Goal: Find specific page/section: Find specific page/section

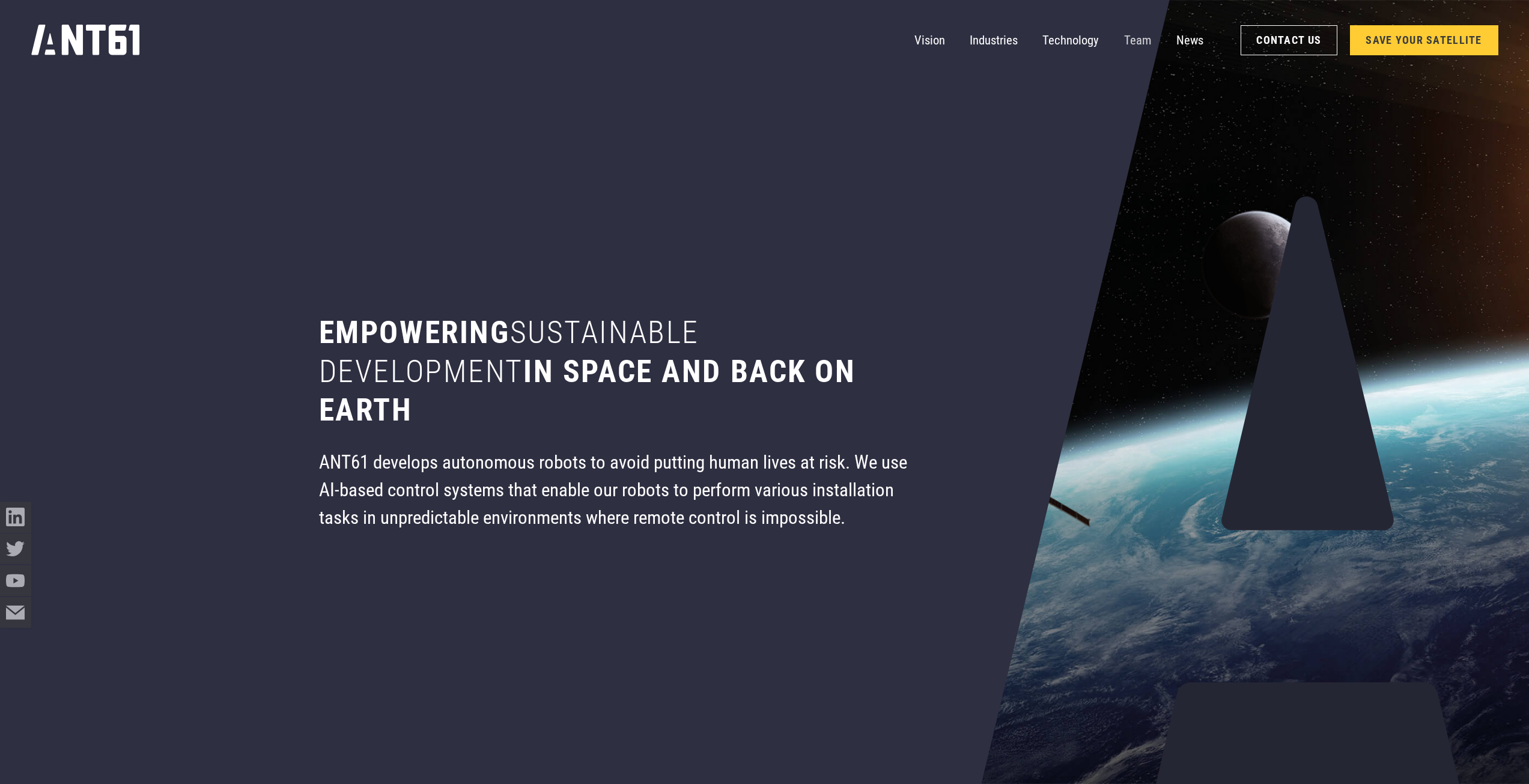
click at [1140, 40] on link "Team" at bounding box center [1138, 40] width 28 height 32
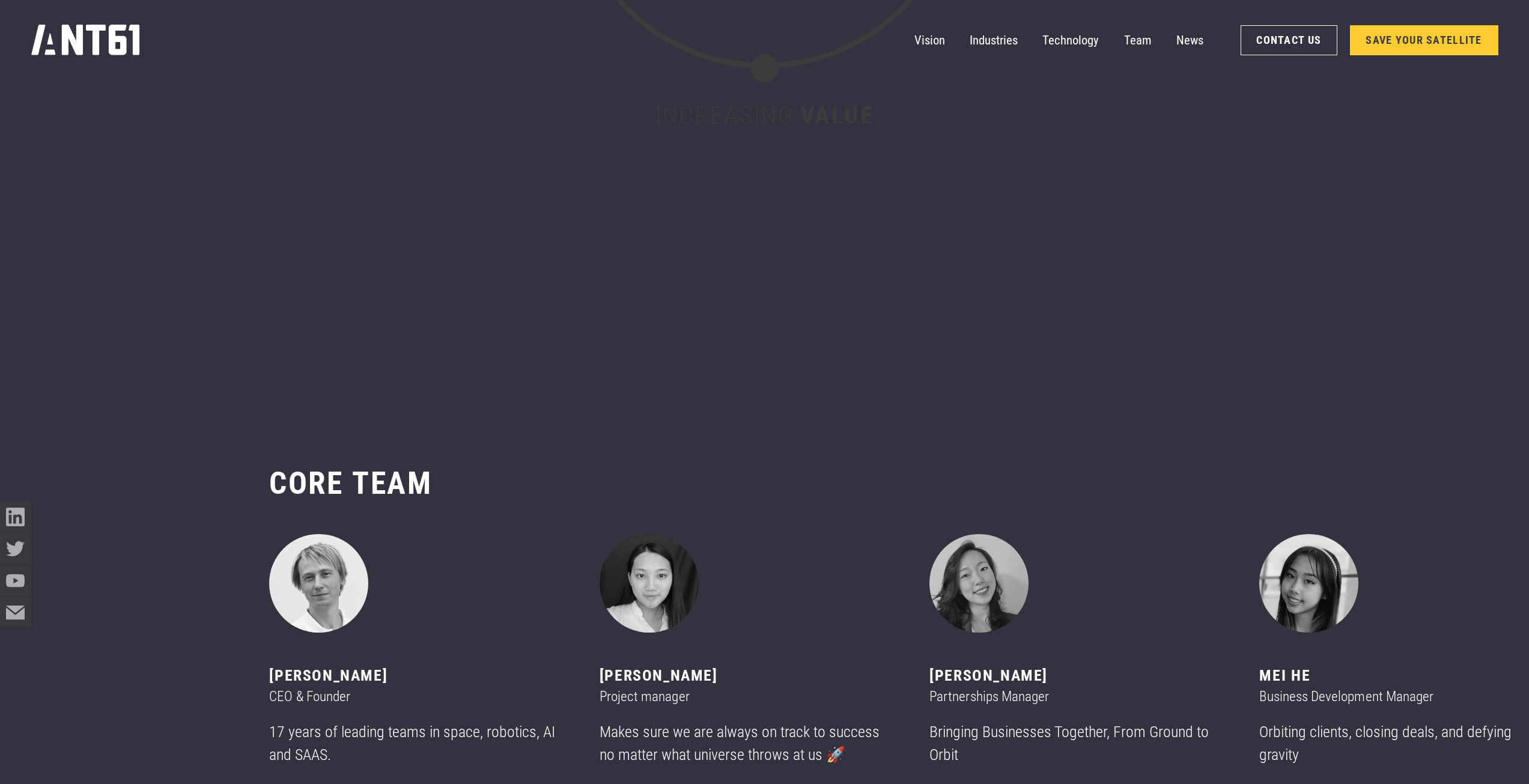
scroll to position [9325, 0]
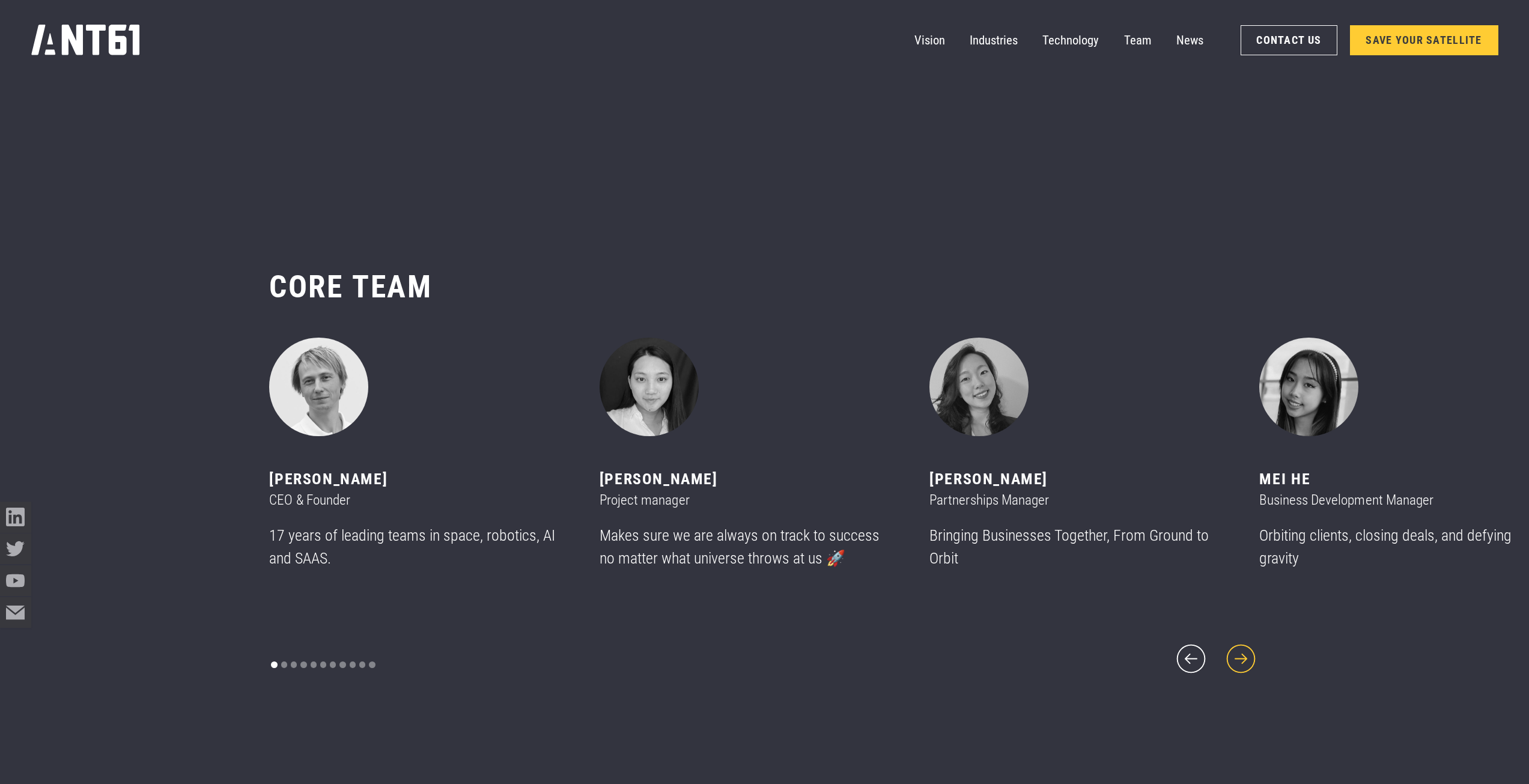
click at [1245, 642] on icon "next slide" at bounding box center [1241, 658] width 37 height 37
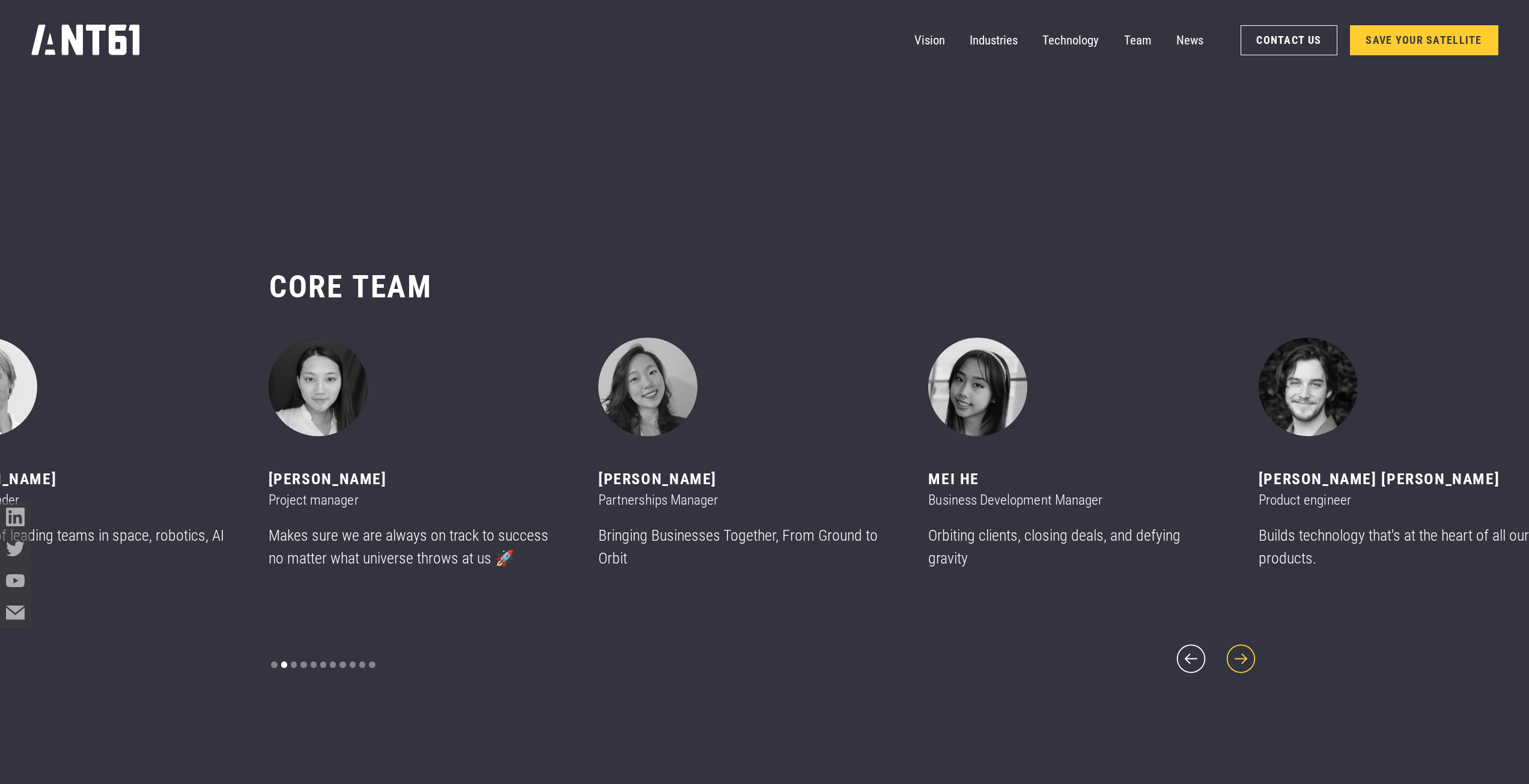
click at [1249, 640] on icon "next slide" at bounding box center [1241, 658] width 37 height 37
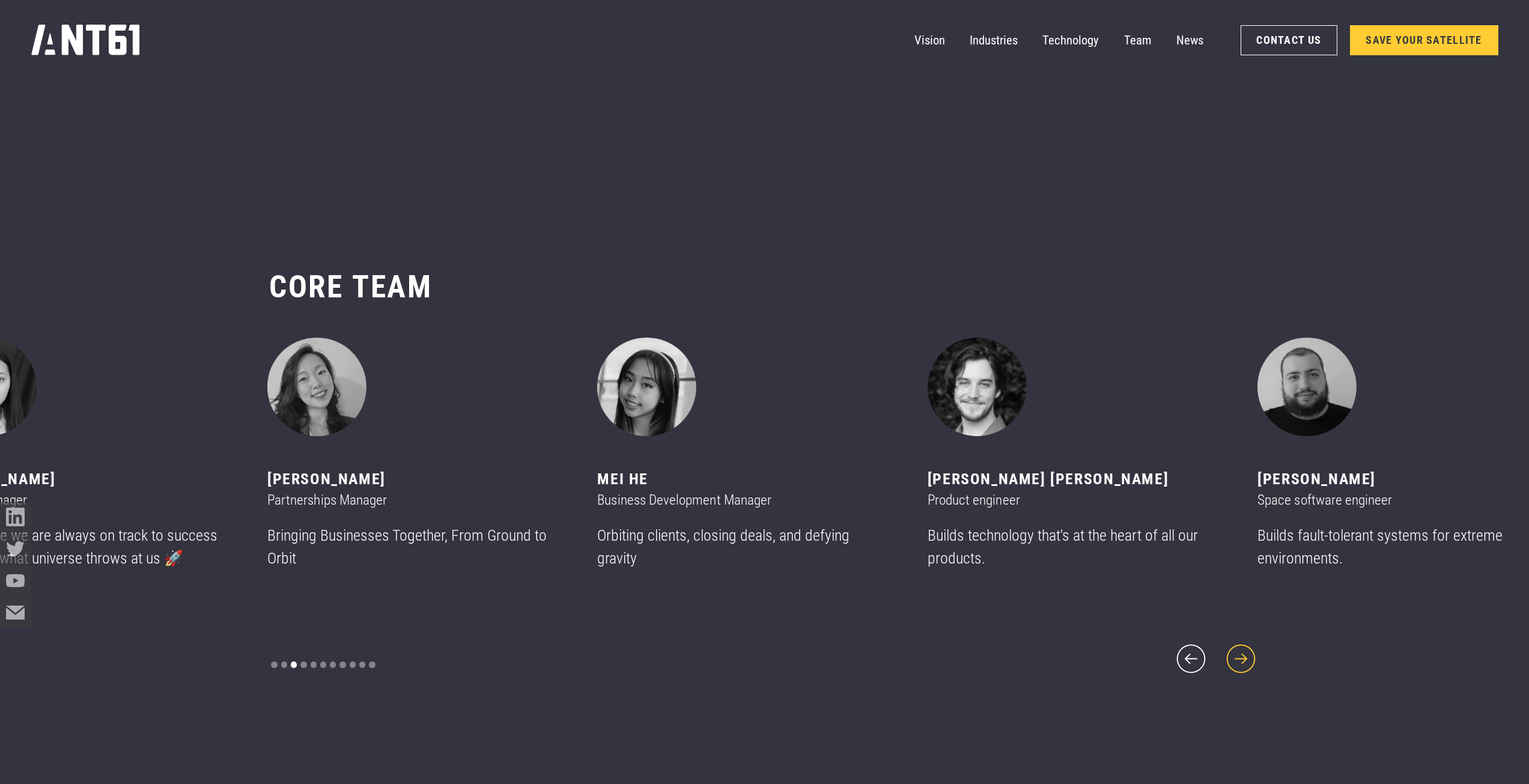
click at [1251, 644] on icon "next slide" at bounding box center [1240, 658] width 29 height 28
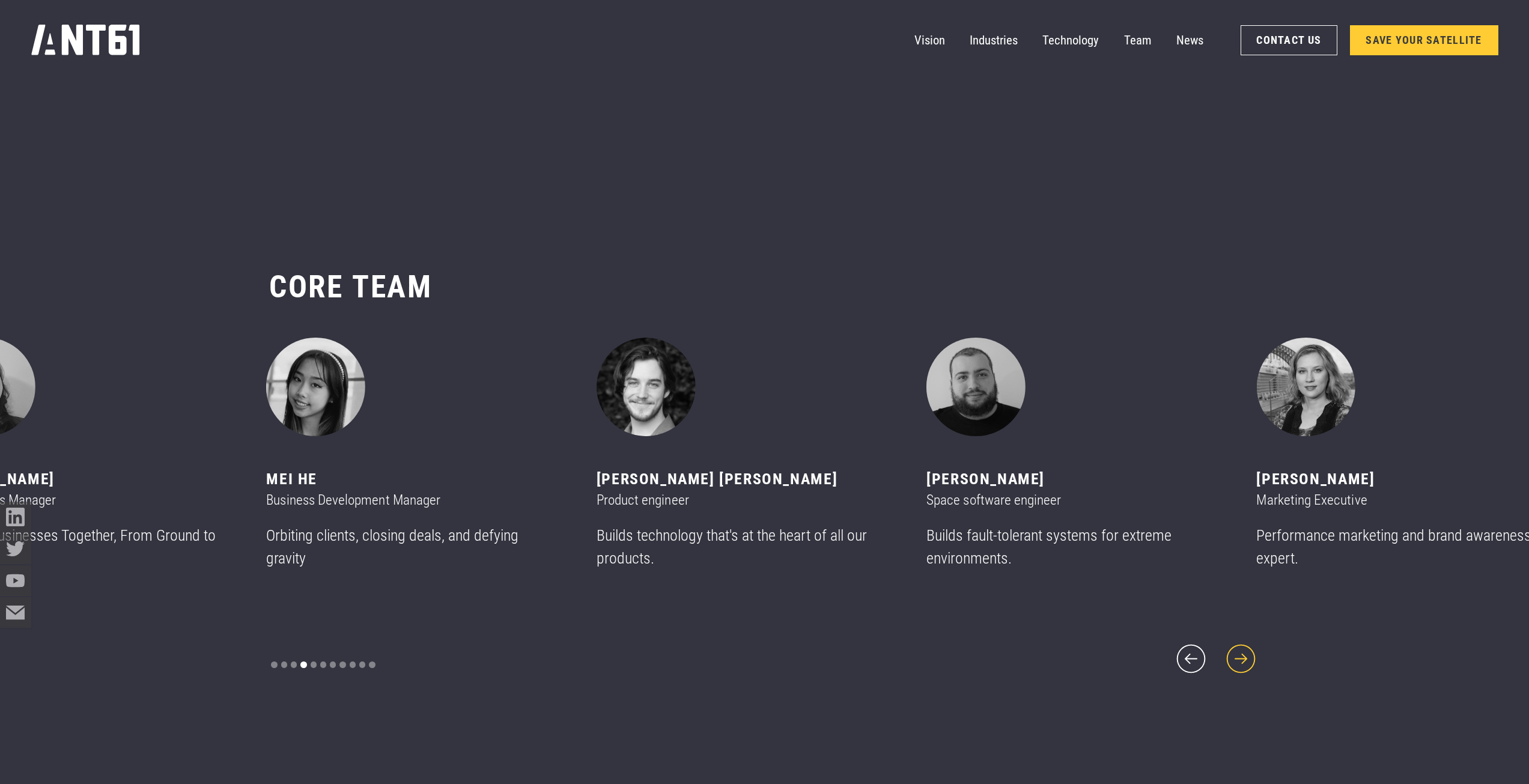
click at [1252, 640] on icon "next slide" at bounding box center [1241, 658] width 37 height 37
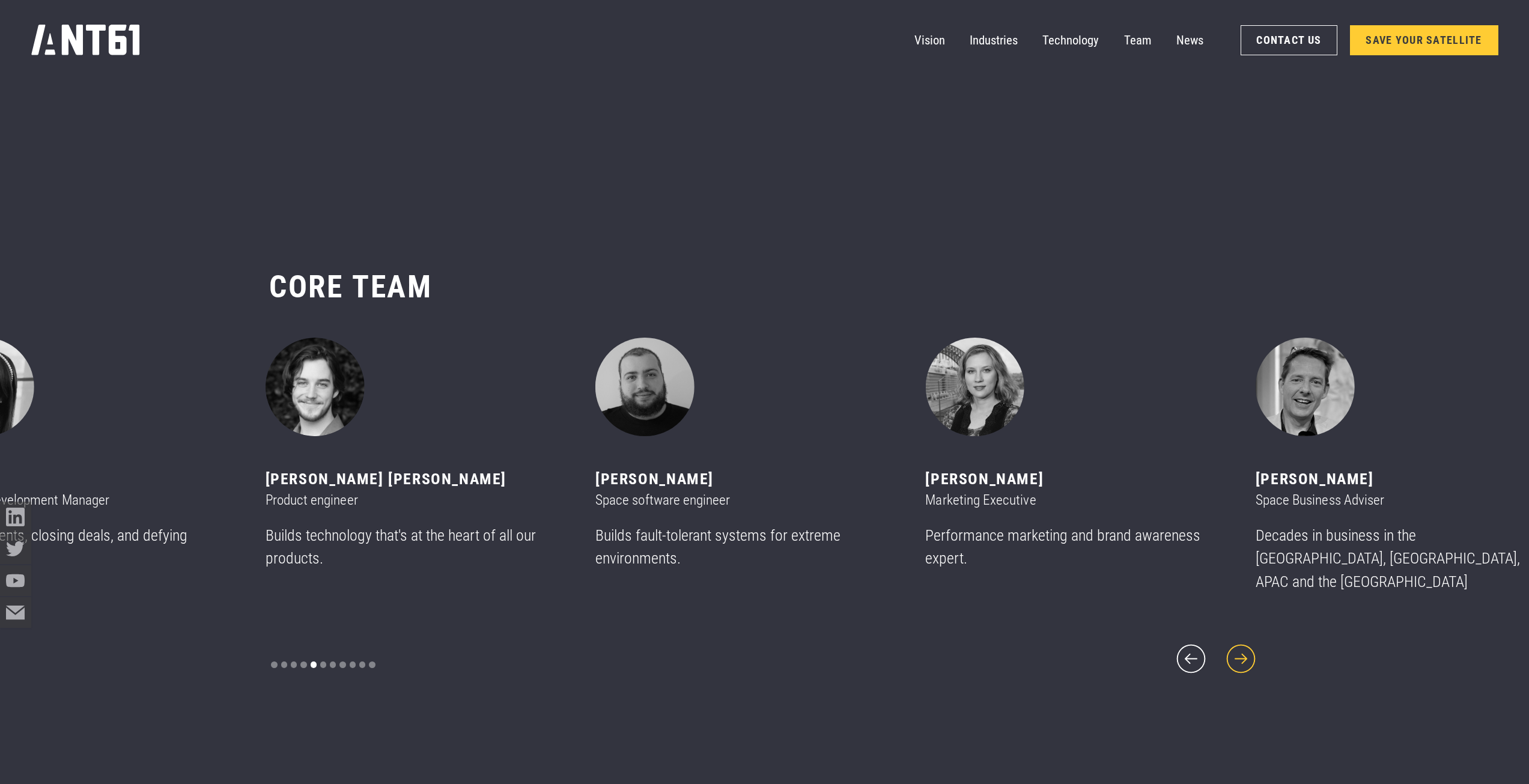
click at [1251, 640] on icon "next slide" at bounding box center [1241, 658] width 37 height 37
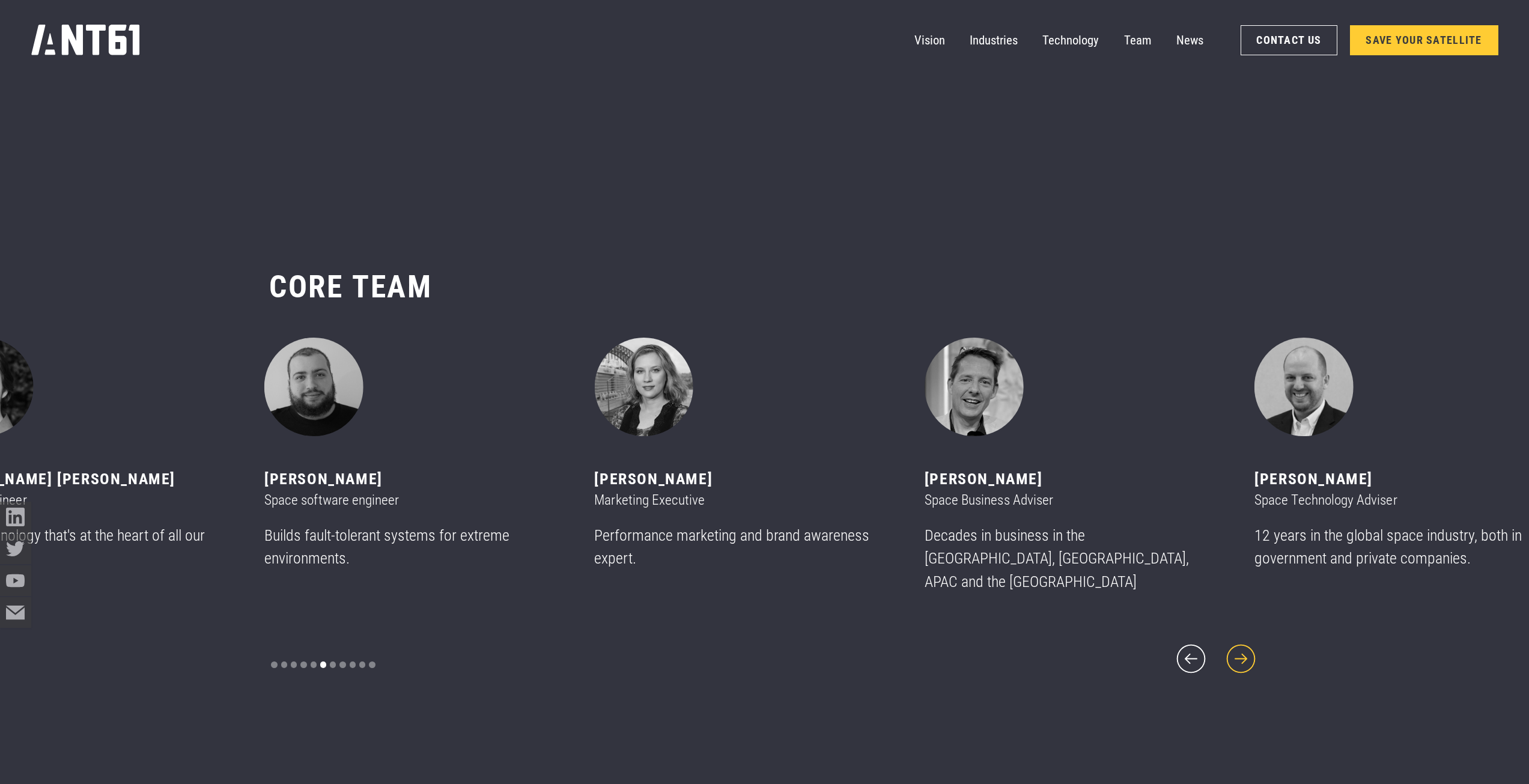
click at [1251, 640] on icon "next slide" at bounding box center [1241, 658] width 37 height 37
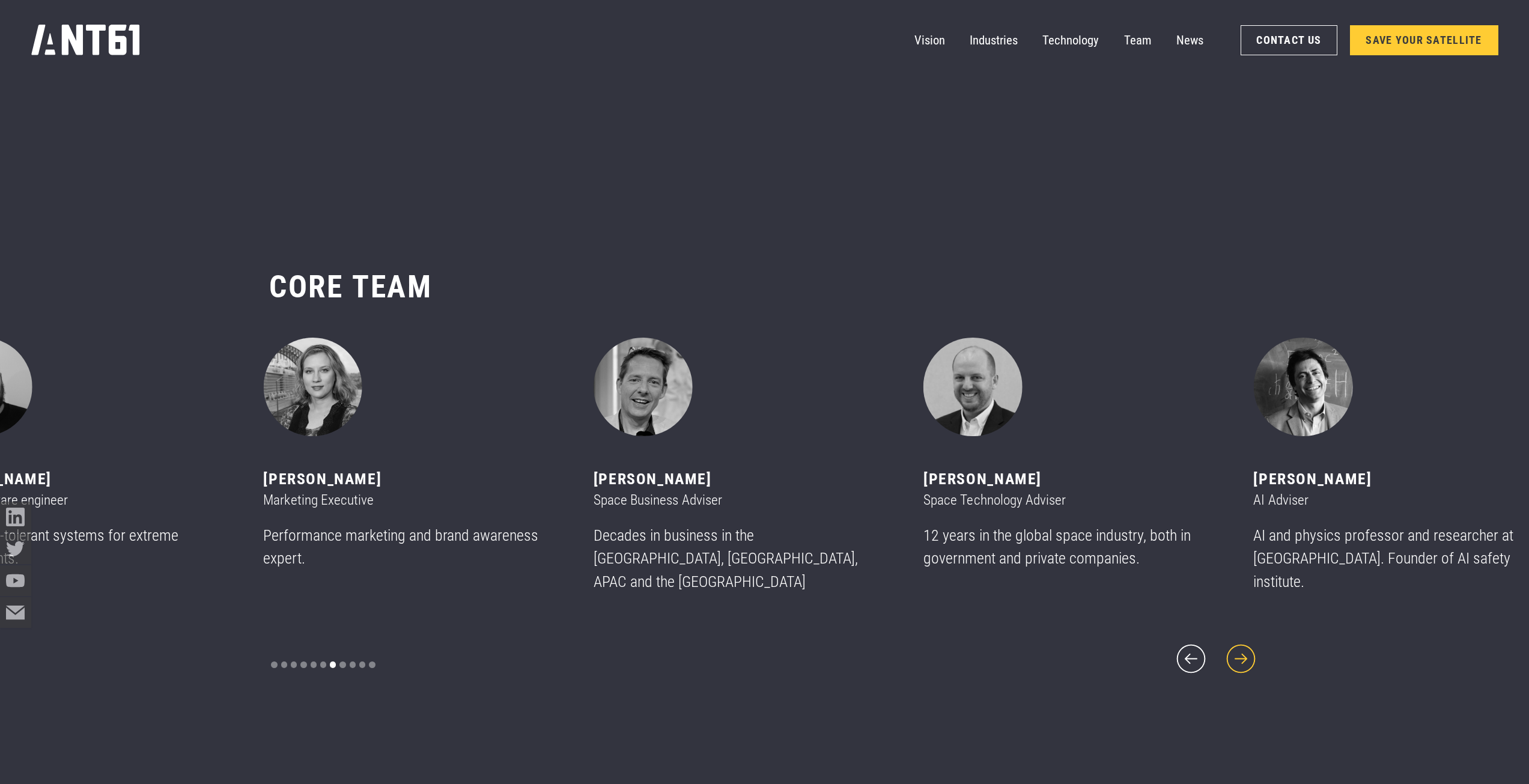
click at [1251, 640] on icon "next slide" at bounding box center [1241, 658] width 37 height 37
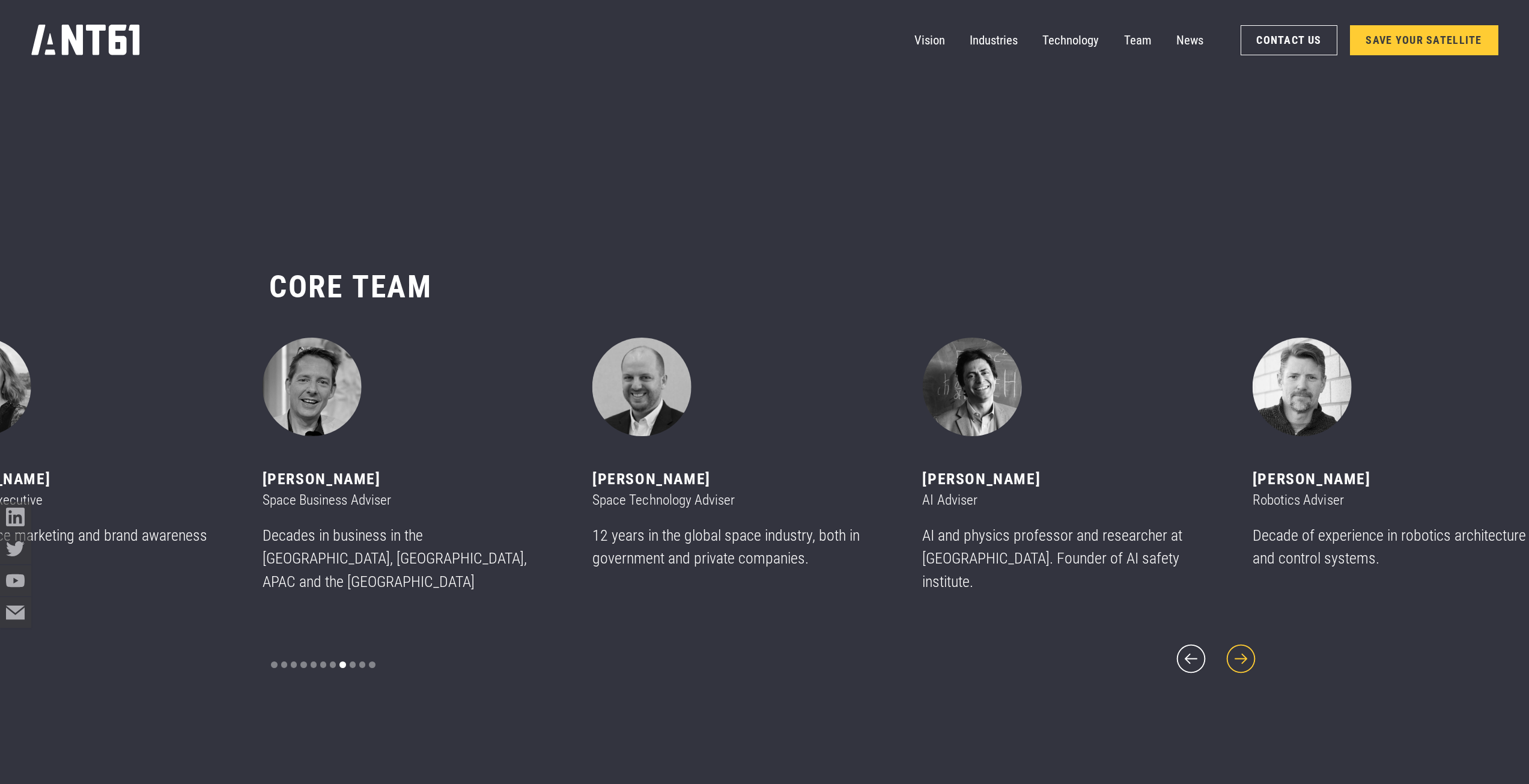
click at [1251, 648] on icon "next slide" at bounding box center [1241, 658] width 37 height 37
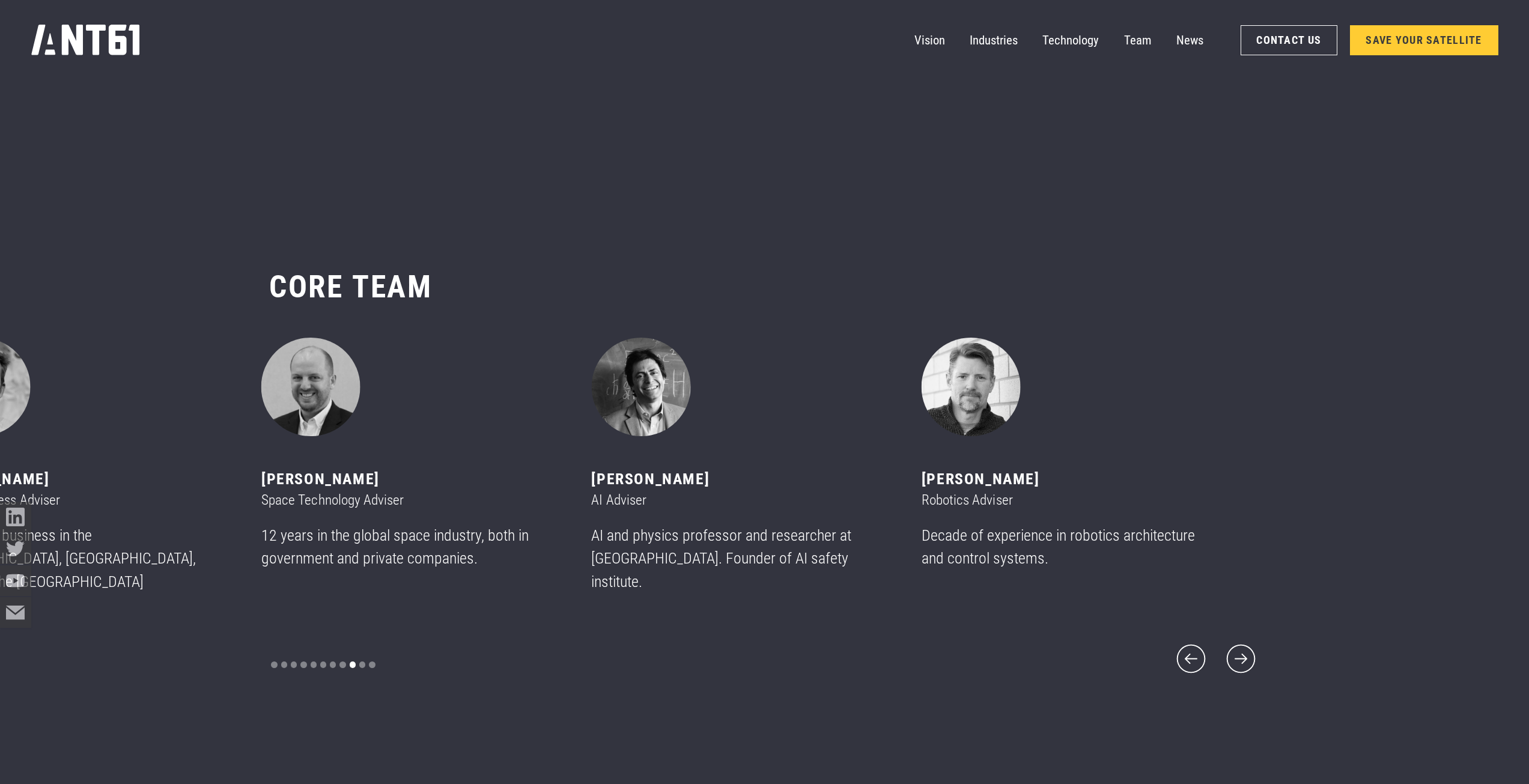
click at [1237, 508] on div "[PERSON_NAME] Robotics Adviser Decade of experience in robotics architecture an…" at bounding box center [1086, 458] width 330 height 243
click at [1237, 640] on icon "next slide" at bounding box center [1241, 658] width 37 height 37
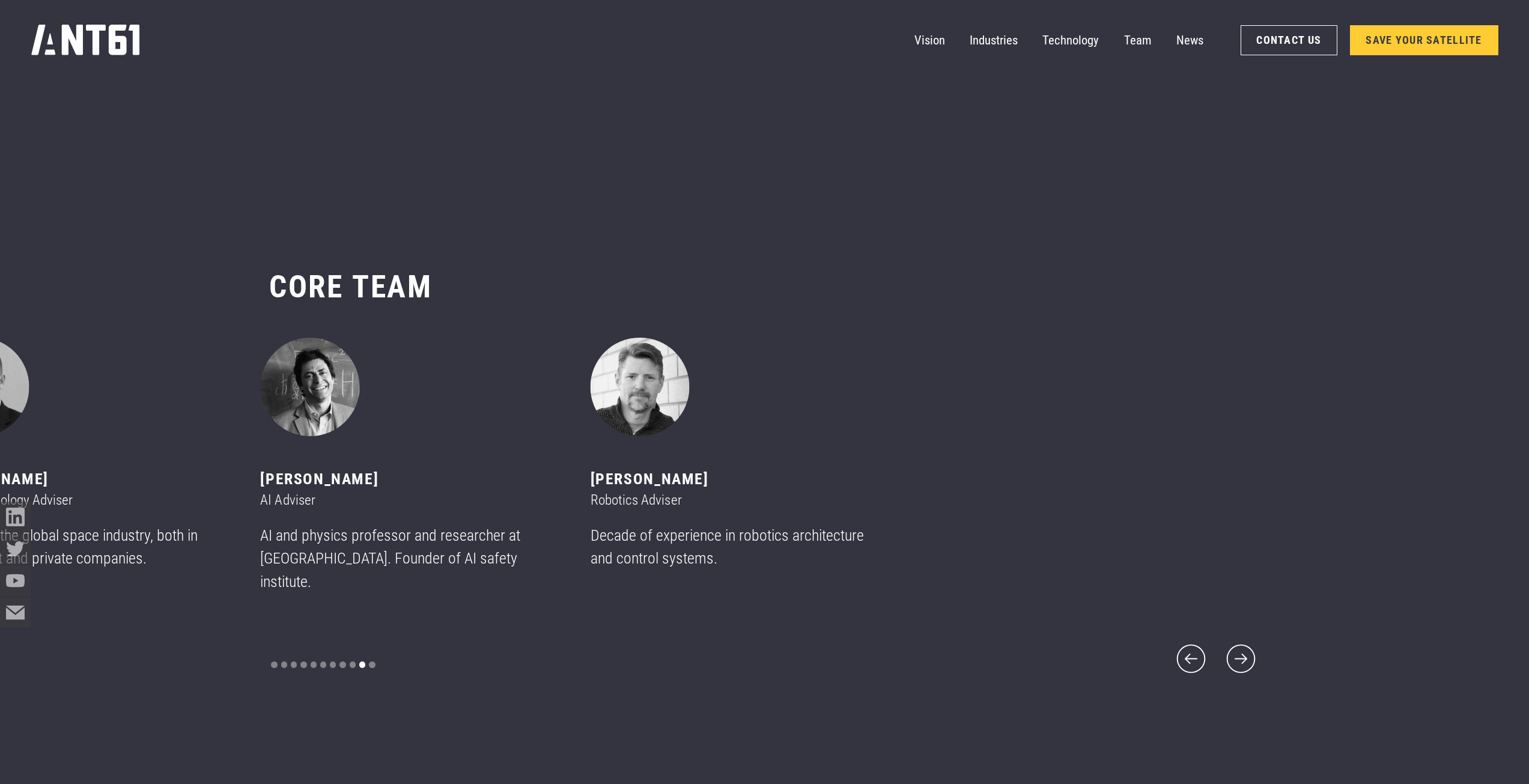
click at [1224, 637] on div "[PERSON_NAME] CEO & Founder 17 years of leading teams in space, robotics, AI an…" at bounding box center [763, 507] width 990 height 340
